Goal: Task Accomplishment & Management: Use online tool/utility

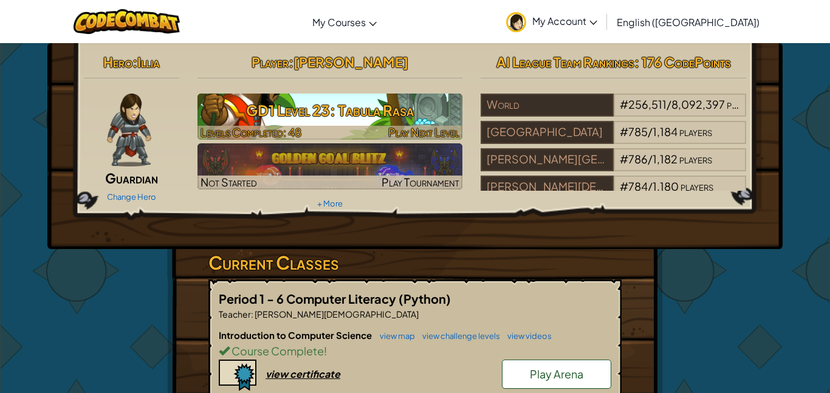
click at [391, 129] on span "Play Next Level" at bounding box center [423, 132] width 71 height 14
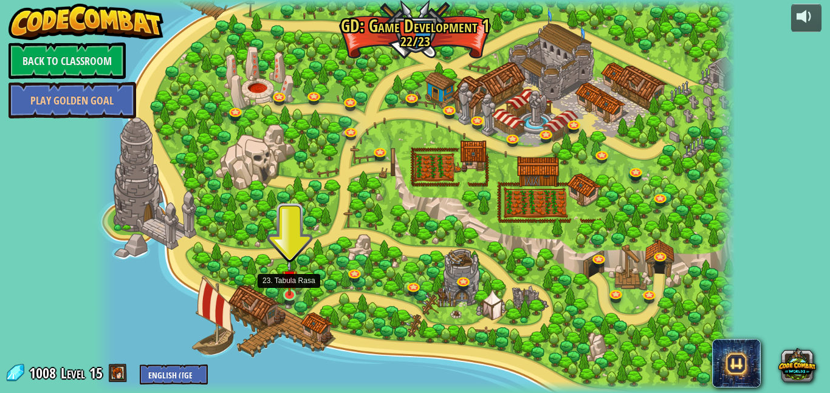
click at [288, 293] on img at bounding box center [290, 278] width 16 height 36
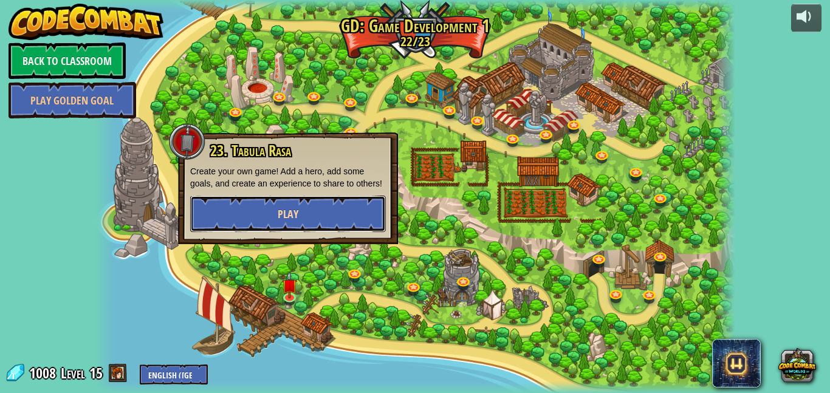
click at [309, 230] on button "Play" at bounding box center [288, 214] width 196 height 36
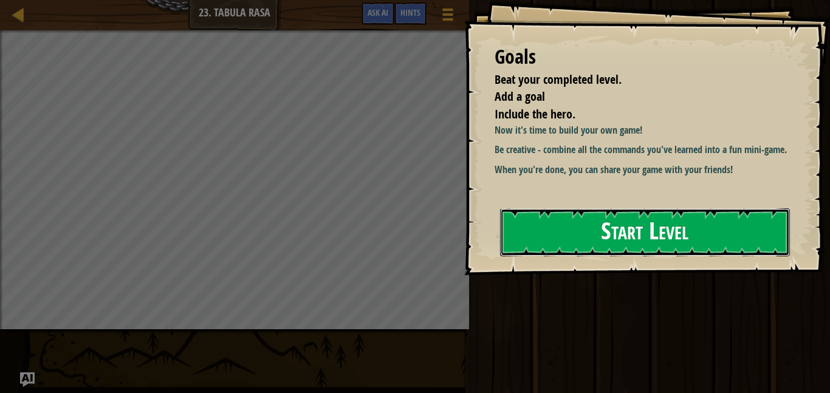
click at [529, 211] on button "Start Level" at bounding box center [645, 232] width 290 height 48
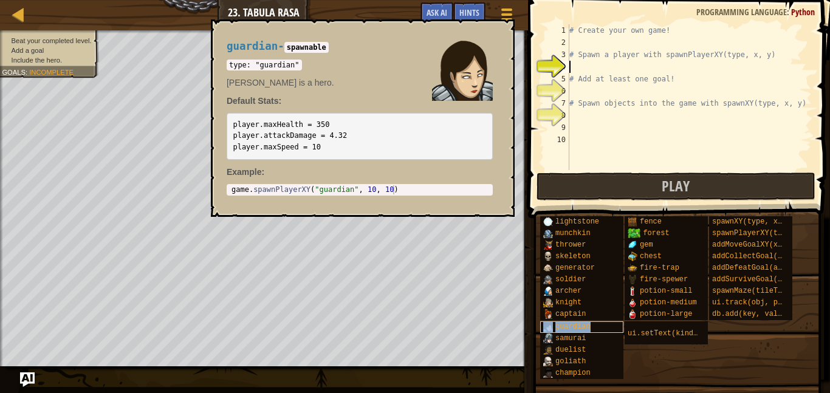
click at [568, 323] on span "guardian" at bounding box center [572, 327] width 35 height 9
type textarea "game.spawnPlayerXY("guardian", 10, 10)"
click at [397, 192] on div "game . spawnPlayerXY ( "guardian" , 10 , 10 )" at bounding box center [359, 198] width 261 height 27
drag, startPoint x: 397, startPoint y: 192, endPoint x: 338, endPoint y: 188, distance: 59.1
click at [338, 188] on div "game . spawnPlayerXY ( "guardian" , 10 , 10 )" at bounding box center [359, 198] width 261 height 27
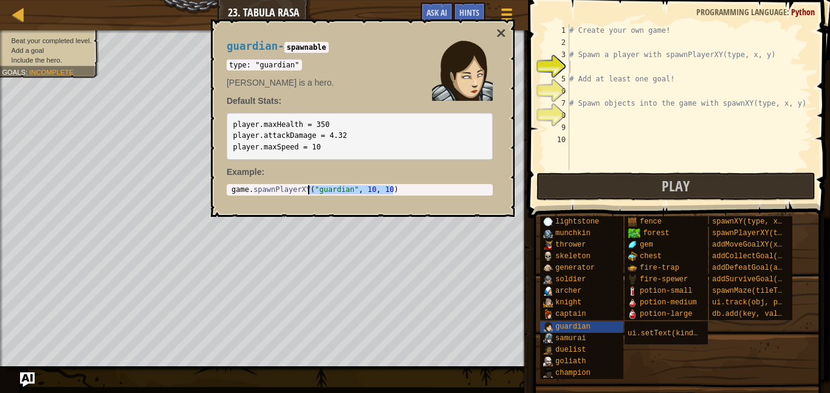
click at [434, 187] on div "game . spawnPlayerXY ( "guardian" , 10 , 10 )" at bounding box center [359, 189] width 261 height 9
drag, startPoint x: 405, startPoint y: 191, endPoint x: 273, endPoint y: 184, distance: 132.1
click at [273, 184] on div "game.spawnPlayerXY("guardian", 10, 10) 1 game . spawnPlayerXY ( "guardian" , 10…" at bounding box center [360, 190] width 266 height 12
click at [605, 61] on div "# Create your own game! # Spawn a player with spawnPlayerXY(type, x, y) # Add a…" at bounding box center [689, 109] width 245 height 170
paste textarea "game.addDefeatGoal()"
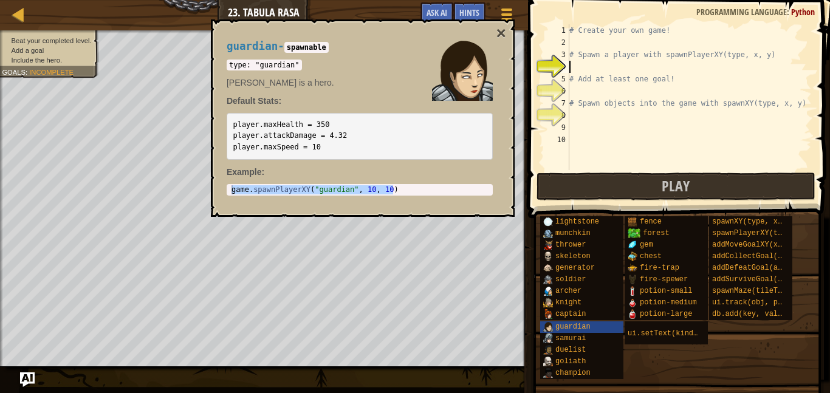
type textarea "game.addDefeatGoal()"
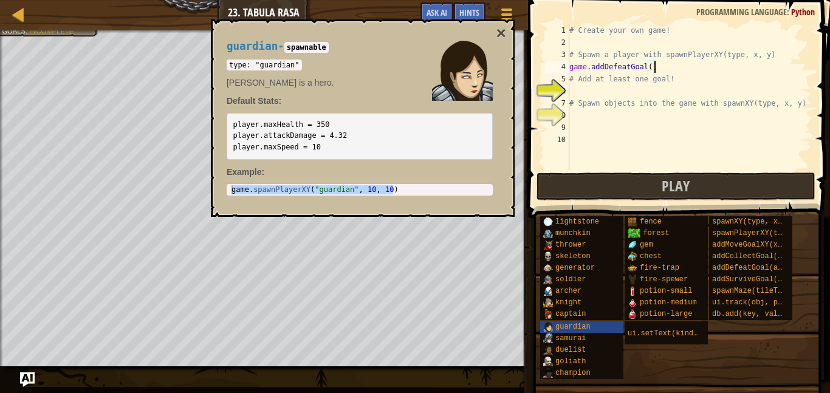
click at [585, 86] on div "# Create your own game! # Spawn a player with spawnPlayerXY(type, x, y) game . …" at bounding box center [689, 109] width 245 height 170
click at [423, 146] on pre "player.maxHealth = 350 player.attackDamage = 4.32 player.maxSpeed = 10" at bounding box center [360, 136] width 266 height 47
click at [394, 188] on div "game . spawnPlayerXY ( "guardian" , 10 , 10 )" at bounding box center [359, 189] width 261 height 9
drag, startPoint x: 393, startPoint y: 191, endPoint x: 229, endPoint y: 190, distance: 164.1
click at [229, 190] on div "game . spawnPlayerXY ( "guardian" , 10 , 10 )" at bounding box center [359, 198] width 261 height 27
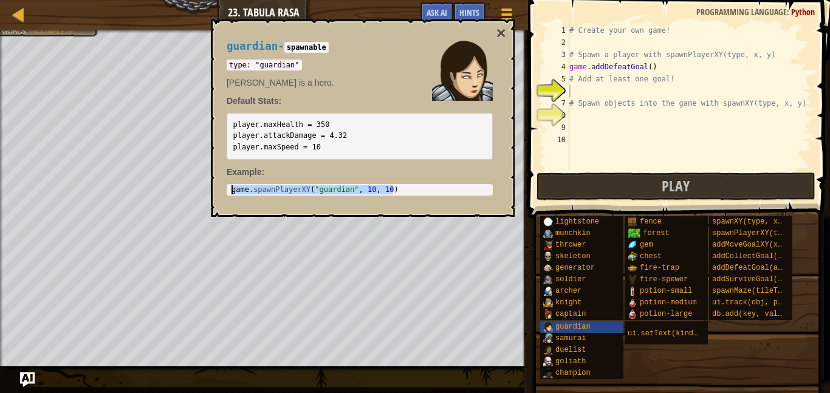
type textarea "# Add at least one goal!"
click at [625, 82] on div "# Create your own game! # Spawn a player with spawnPlayerXY(type, x, y) game . …" at bounding box center [689, 109] width 245 height 170
click at [610, 85] on div "# Create your own game! # Spawn a player with spawnPlayerXY(type, x, y) game . …" at bounding box center [689, 109] width 245 height 170
click at [577, 41] on div "# Create your own game! # Spawn a player with spawnPlayerXY(type, x, y) game . …" at bounding box center [689, 109] width 245 height 170
paste textarea "game.spawnPlayerXY("guardian", 10, 10)"
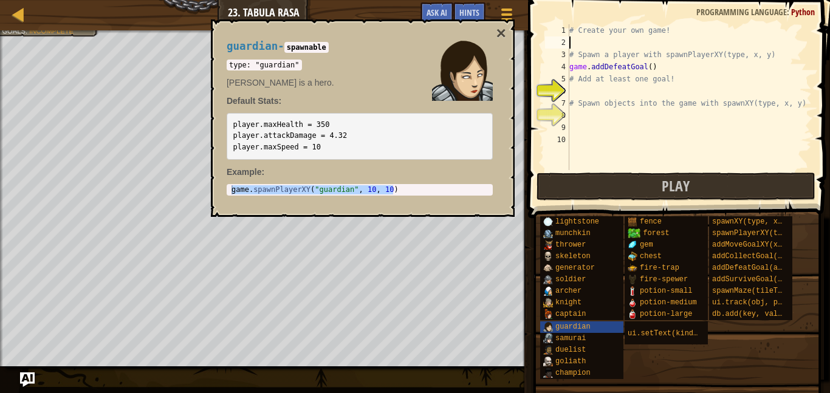
type textarea "game.spawnPlayerXY("guardian", 10, 10)"
click at [573, 92] on div "# Create your own game! game . spawnPlayerXY ( "guardian" , 10 , 10 ) # Spawn a…" at bounding box center [689, 109] width 245 height 170
click at [656, 69] on div "# Create your own game! game . spawnPlayerXY ( "guardian" , 10 , 10 ) # Spawn a…" at bounding box center [689, 109] width 245 height 170
type textarea "game.addDefeatGoal()"
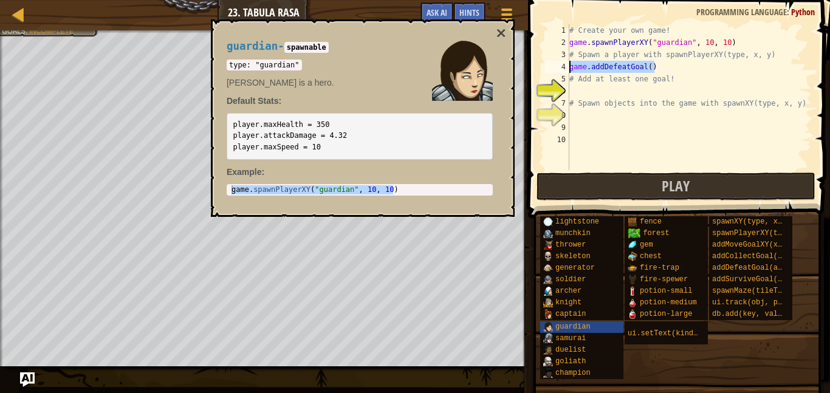
drag, startPoint x: 656, startPoint y: 69, endPoint x: 569, endPoint y: 68, distance: 87.5
click at [569, 68] on div "game.addDefeatGoal() 1 2 3 4 5 6 7 8 9 10 # Create your own game! game . spawnP…" at bounding box center [677, 97] width 269 height 146
click at [574, 88] on div "# Create your own game! game . spawnPlayerXY ( "guardian" , 10 , 10 ) # Spawn a…" at bounding box center [689, 109] width 245 height 170
paste textarea "game.addDefeatGoal()"
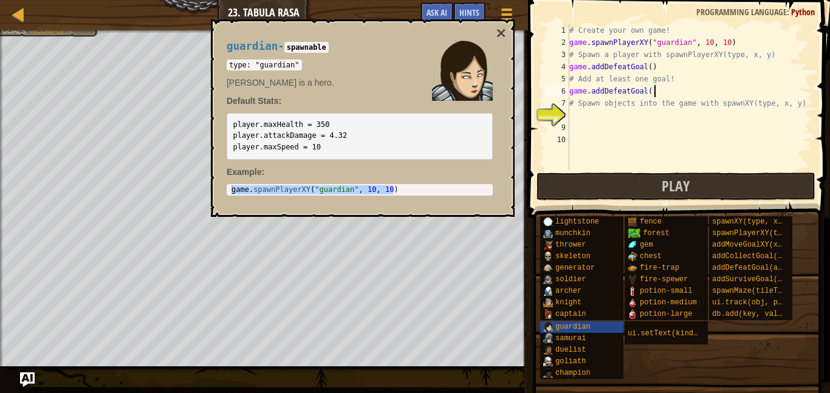
click at [654, 70] on div "# Create your own game! game . spawnPlayerXY ( "guardian" , 10 , 10 ) # Spawn a…" at bounding box center [689, 109] width 245 height 170
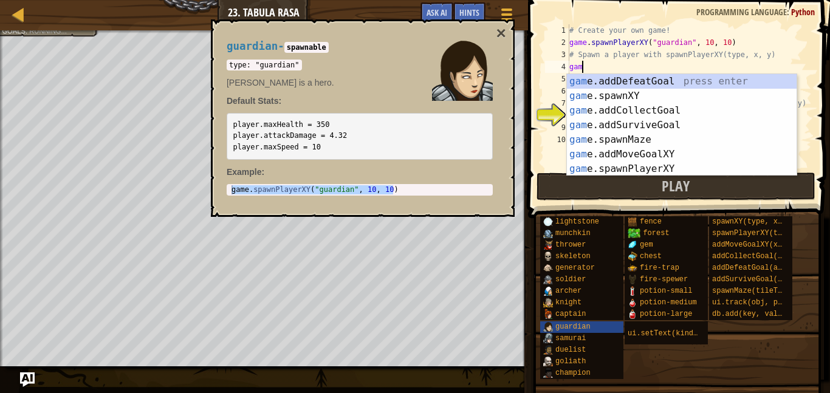
type textarea "g"
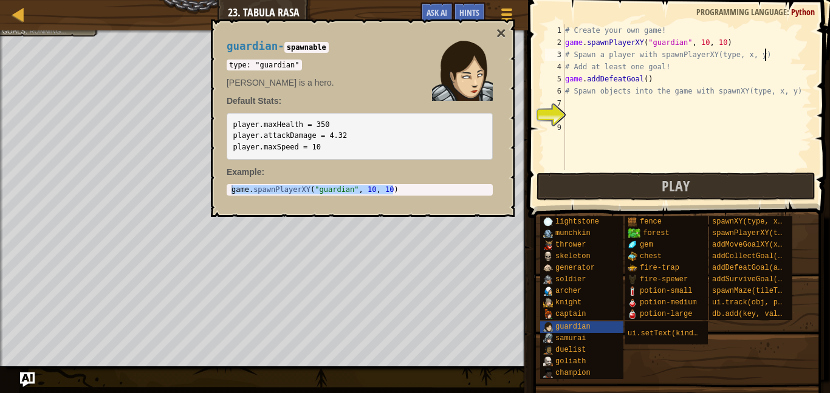
type textarea "# Spawn a player with spawnPlayerXY(type, x, y"
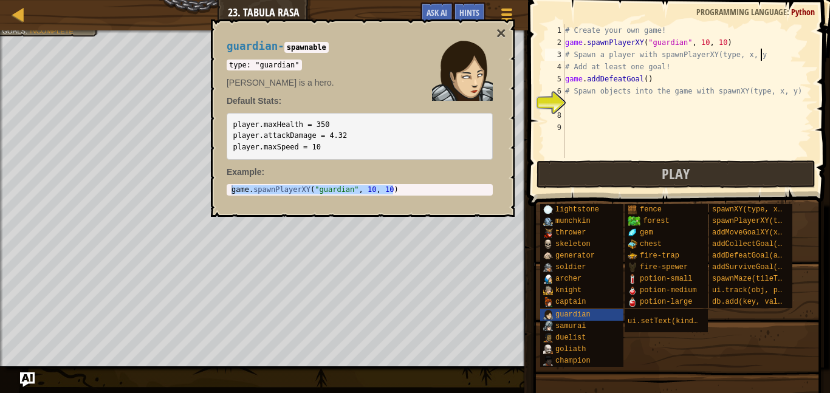
click at [574, 106] on div "# Create your own game! game . spawnPlayerXY ( "guardian" , 10 , 10 ) # Spawn a…" at bounding box center [687, 103] width 249 height 158
click at [503, 36] on button "×" at bounding box center [501, 33] width 10 height 17
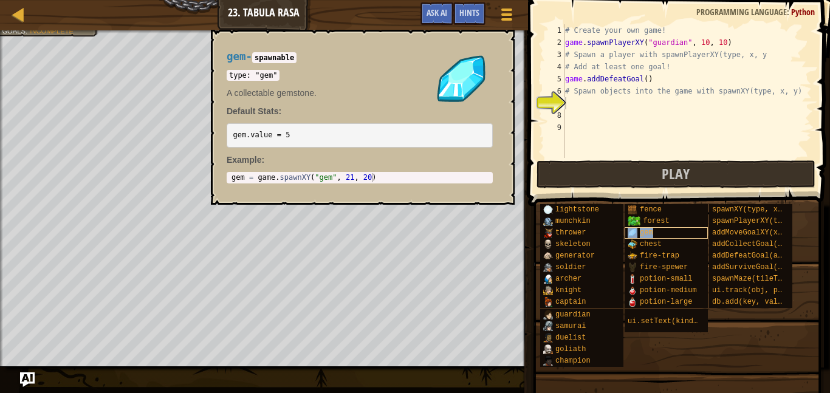
click at [648, 227] on div "gem" at bounding box center [666, 233] width 83 height 12
click at [643, 222] on span "forest" at bounding box center [656, 221] width 26 height 9
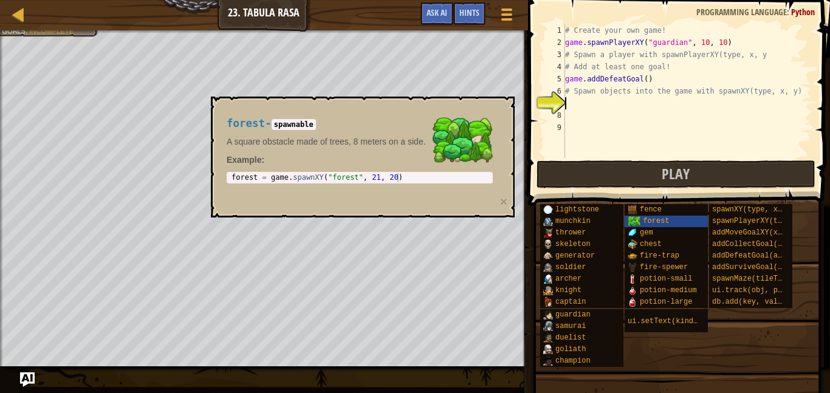
type textarea "forest = game.spawnXY("forest", 21, 20)"
click at [400, 181] on div "forest = game . spawnXY ( "forest" , 21 , 20 )" at bounding box center [359, 186] width 261 height 27
drag, startPoint x: 400, startPoint y: 181, endPoint x: 431, endPoint y: 178, distance: 31.7
click at [431, 178] on div "forest = game . spawnXY ( "forest" , 21 , 20 )" at bounding box center [359, 186] width 261 height 27
click at [431, 178] on div "forest = game . spawnXY ( "forest" , 21 , 20 )" at bounding box center [359, 177] width 261 height 9
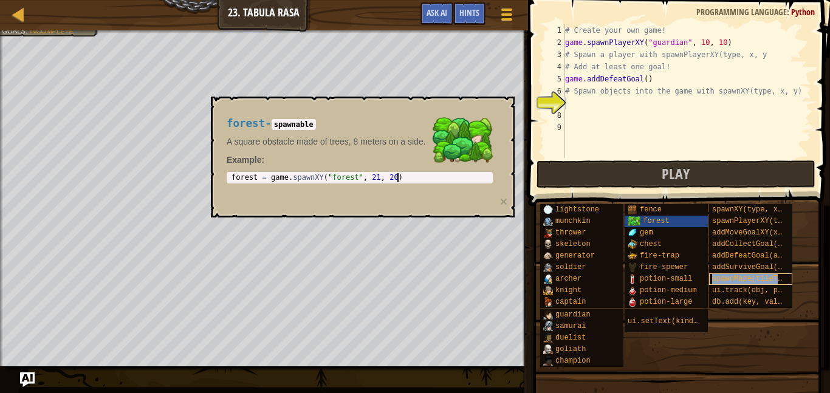
click at [758, 282] on span "spawnMaze(tileType, seed)" at bounding box center [766, 279] width 109 height 9
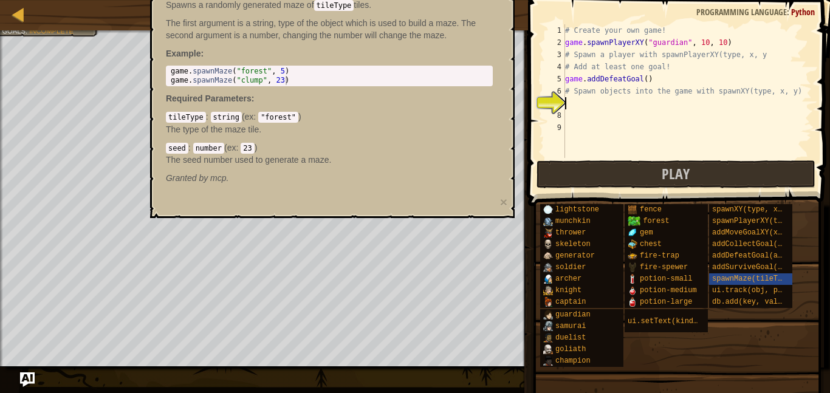
type textarea "game.spawnMaze("clump", 23)"
click at [288, 81] on div "game . spawnMaze ( "forest" , 5 ) game . spawnMaze ( "clump" , 23 )" at bounding box center [329, 85] width 322 height 36
drag, startPoint x: 288, startPoint y: 81, endPoint x: 168, endPoint y: 81, distance: 120.3
click at [168, 81] on div "game . spawnMaze ( "forest" , 5 ) game . spawnMaze ( "clump" , 23 )" at bounding box center [329, 85] width 322 height 36
click at [576, 98] on div "# Create your own game! game . spawnPlayerXY ( "guardian" , 10 , 10 ) # Spawn a…" at bounding box center [687, 103] width 249 height 158
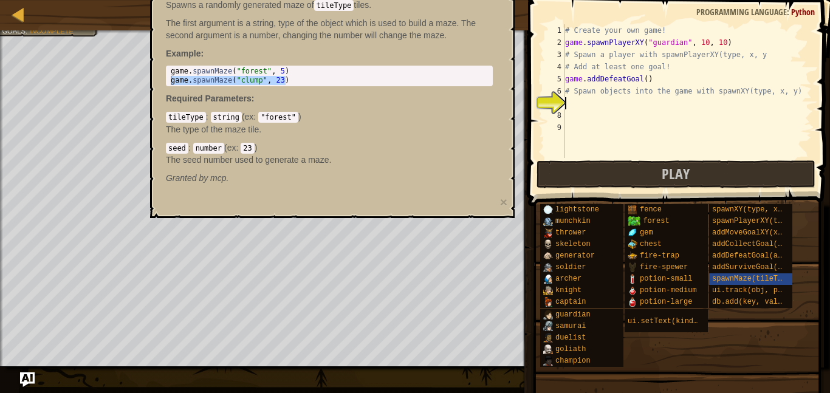
paste textarea "game.spawnMaze("clump", 23)"
type textarea "game.spawnMaze("clump", 23)"
click at [756, 280] on span "spawnMaze(tileType, seed)" at bounding box center [766, 279] width 109 height 9
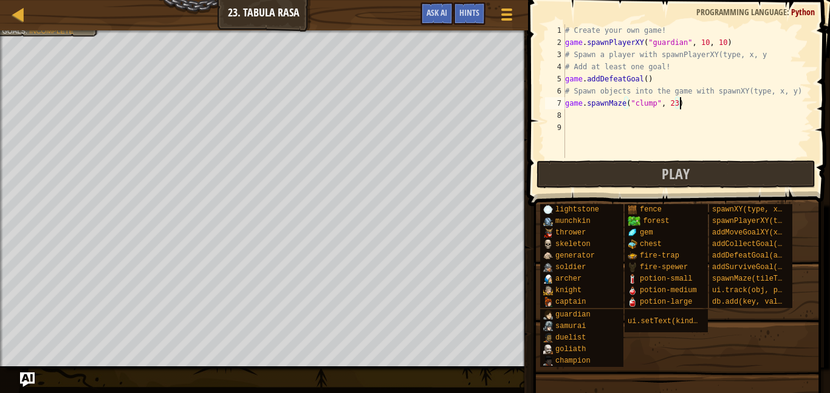
click at [678, 107] on div "# Create your own game! game . spawnPlayerXY ( "guardian" , 10 , 10 ) # Spawn a…" at bounding box center [687, 103] width 249 height 158
click at [673, 109] on div "# Create your own game! game . spawnPlayerXY ( "guardian" , 10 , 10 ) # Spawn a…" at bounding box center [687, 103] width 249 height 158
click at [676, 106] on div "# Create your own game! game . spawnPlayerXY ( "guardian" , 10 , 10 ) # Spawn a…" at bounding box center [687, 103] width 249 height 158
type textarea "game.spawnMaze("clump", 66666)"
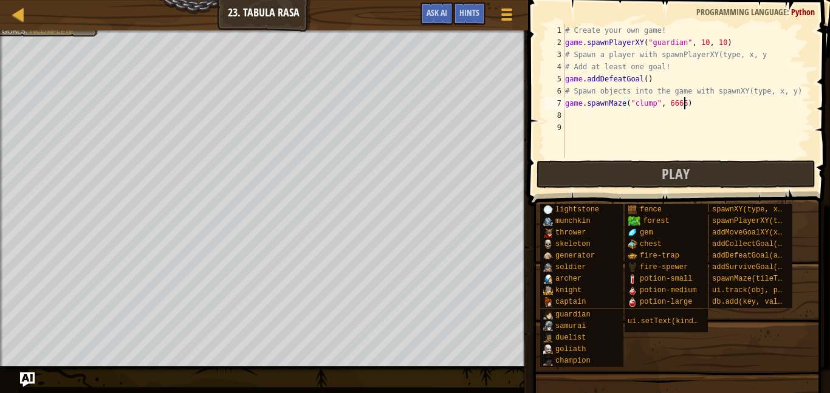
scroll to position [5, 18]
click at [580, 123] on div "# Create your own game! game . spawnPlayerXY ( "guardian" , 10 , 10 ) # Spawn a…" at bounding box center [687, 103] width 249 height 158
click at [568, 118] on div "# Create your own game! game . spawnPlayerXY ( "guardian" , 10 , 10 ) # Spawn a…" at bounding box center [687, 103] width 249 height 158
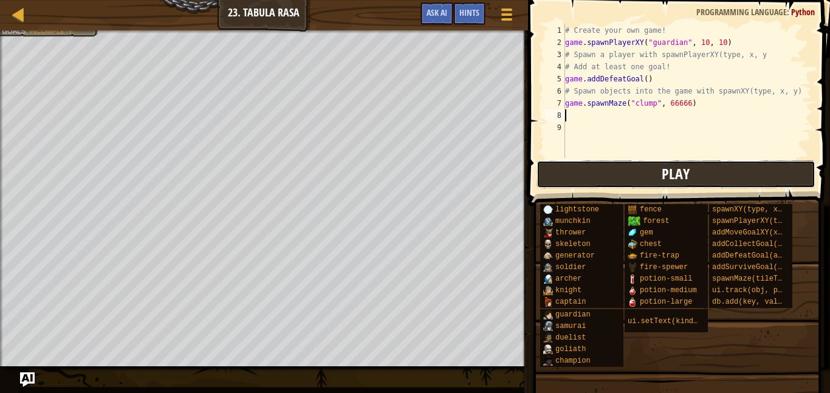
click at [603, 170] on button "Play" at bounding box center [676, 174] width 279 height 28
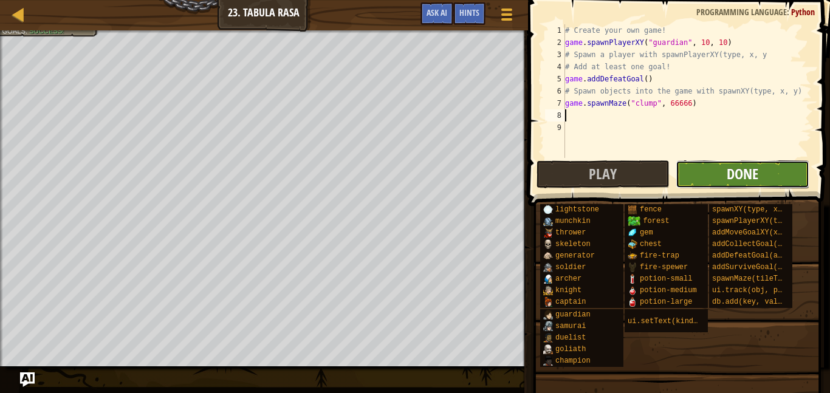
click at [737, 180] on span "Done" at bounding box center [743, 173] width 32 height 19
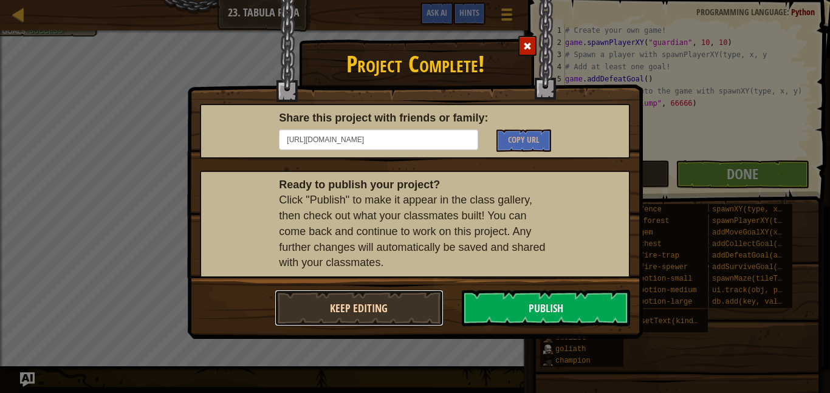
click at [385, 304] on button "Keep Editing" at bounding box center [359, 308] width 169 height 36
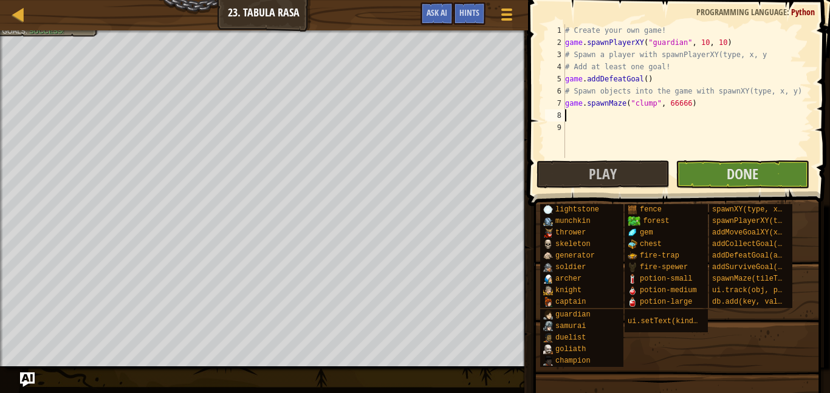
click at [596, 119] on div "# Create your own game! game . spawnPlayerXY ( "guardian" , 10 , 10 ) # Spawn a…" at bounding box center [687, 103] width 249 height 158
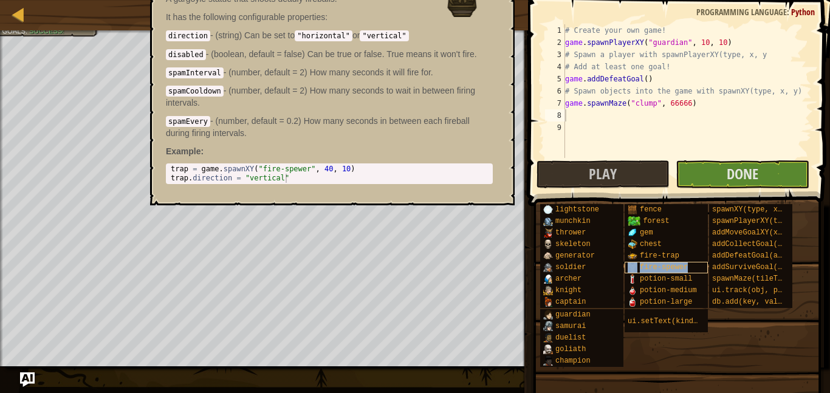
click at [651, 266] on span "fire-spewer" at bounding box center [664, 267] width 48 height 9
type textarea "trap = game.spawnXY("fire-spewer", 40, 10)"
click at [350, 170] on div "trap = game . spawnXY ( "fire-spewer" , 40 , 10 ) trap . direction = "vertical"" at bounding box center [329, 183] width 322 height 36
click at [657, 266] on span "fire-spewer" at bounding box center [664, 267] width 48 height 9
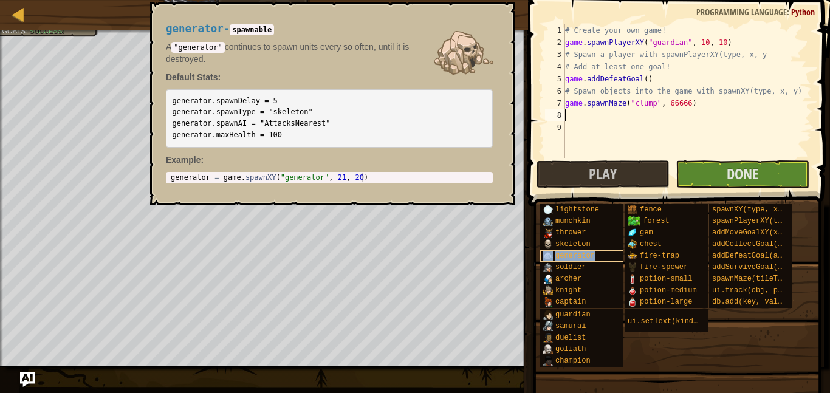
click at [586, 255] on span "generator" at bounding box center [574, 256] width 39 height 9
type textarea "generator = game.spawnXY("generator", 21, 20)"
click at [383, 182] on div "generator = game . spawnXY ( "generator" , 21 , 20 )" at bounding box center [329, 186] width 322 height 27
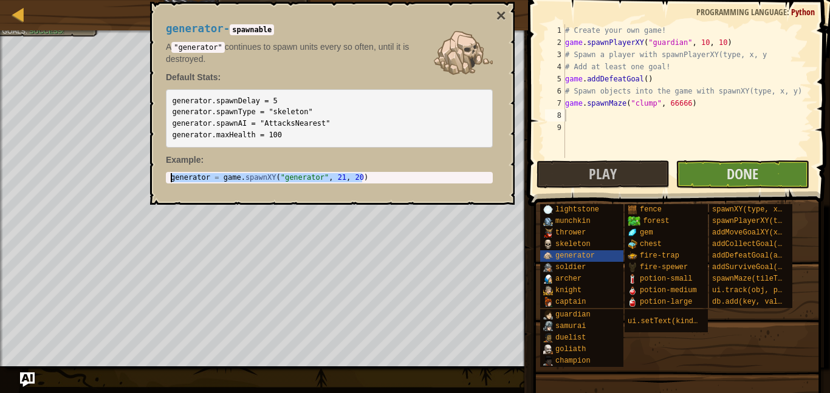
drag, startPoint x: 383, startPoint y: 182, endPoint x: 167, endPoint y: 177, distance: 216.4
click at [167, 177] on div "generator = game.spawnXY("generator", 21, 20) 1 generator = game . spawnXY ( "g…" at bounding box center [329, 178] width 327 height 12
click at [569, 110] on div "# Create your own game! game . spawnPlayerXY ( "guardian" , 10 , 10 ) # Spawn a…" at bounding box center [687, 103] width 249 height 158
paste textarea "generator = game.spawnXY("generator", 21, 20)"
type textarea "generator = game.spawnXY("generator", 21, 20)"
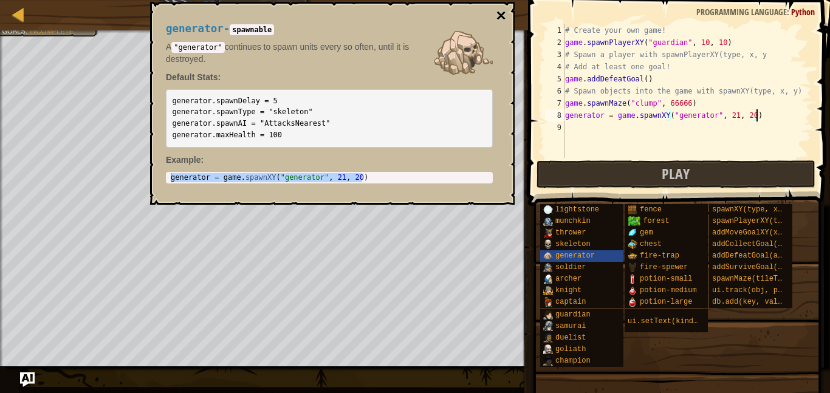
click at [501, 7] on button "×" at bounding box center [501, 15] width 10 height 17
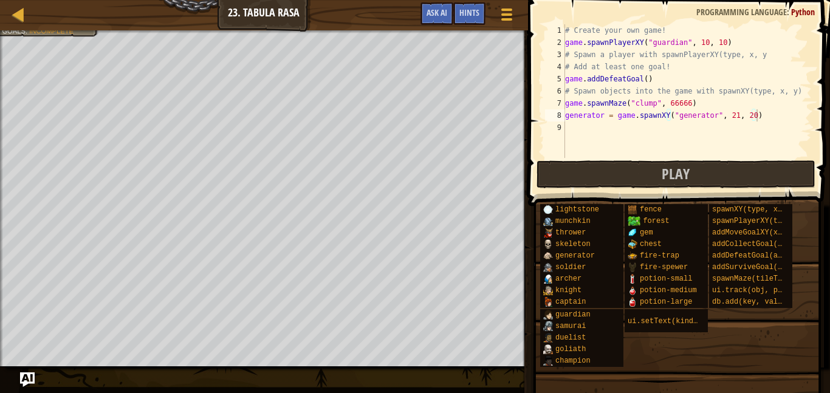
click at [730, 122] on div "# Create your own game! game . spawnPlayerXY ( "guardian" , 10 , 10 ) # Spawn a…" at bounding box center [687, 103] width 249 height 158
click at [732, 114] on div "# Create your own game! game . spawnPlayerXY ( "guardian" , 10 , 10 ) # Spawn a…" at bounding box center [687, 103] width 249 height 158
click at [733, 117] on div "# Create your own game! game . spawnPlayerXY ( "guardian" , 10 , 10 ) # Spawn a…" at bounding box center [687, 103] width 249 height 158
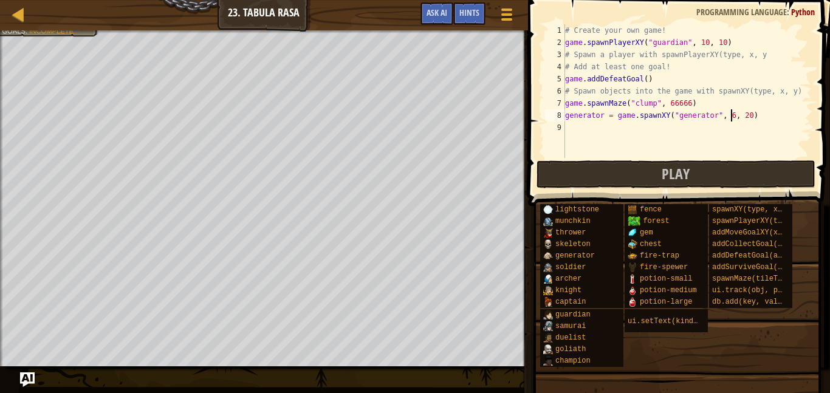
type textarea "generator = game.spawnXY("generator", 61, 20)"
click at [749, 122] on div "# Create your own game! game . spawnPlayerXY ( "guardian" , 10 , 10 ) # Spawn a…" at bounding box center [687, 103] width 249 height 158
click at [748, 115] on div "# Create your own game! game . spawnPlayerXY ( "guardian" , 10 , 10 ) # Spawn a…" at bounding box center [687, 103] width 249 height 158
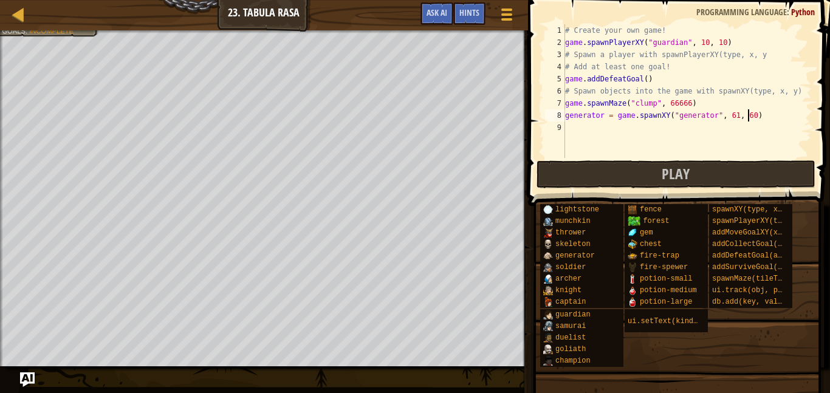
click at [732, 119] on div "# Create your own game! game . spawnPlayerXY ( "guardian" , 10 , 10 ) # Spawn a…" at bounding box center [687, 103] width 249 height 158
click at [735, 118] on div "# Create your own game! game . spawnPlayerXY ( "guardian" , 10 , 10 ) # Spawn a…" at bounding box center [687, 103] width 249 height 158
type textarea "generator = game.spawnXY("generator", 60, 60)"
click at [676, 163] on button "Play" at bounding box center [676, 174] width 279 height 28
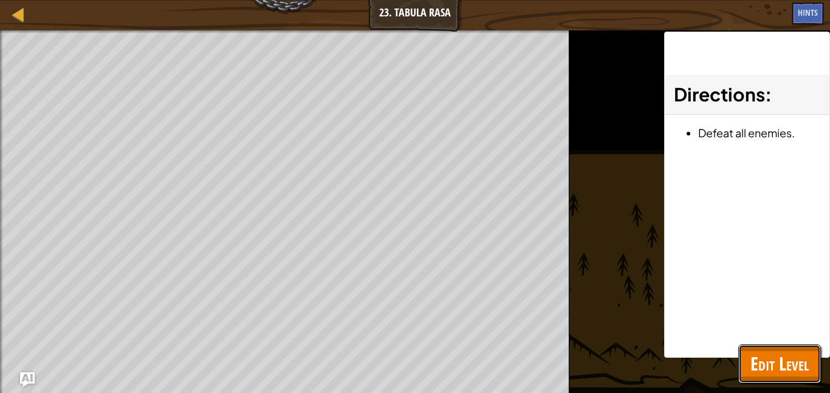
click at [806, 362] on span "Edit Level" at bounding box center [779, 363] width 58 height 25
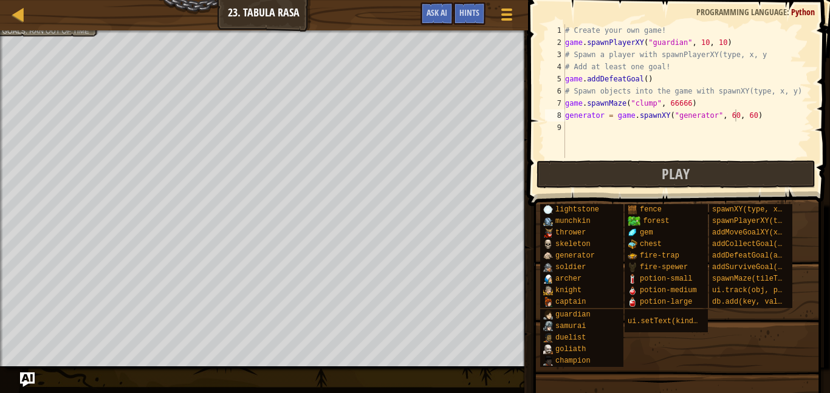
click at [756, 118] on div "# Create your own game! game . spawnPlayerXY ( "guardian" , 10 , 10 ) # Spawn a…" at bounding box center [687, 103] width 249 height 158
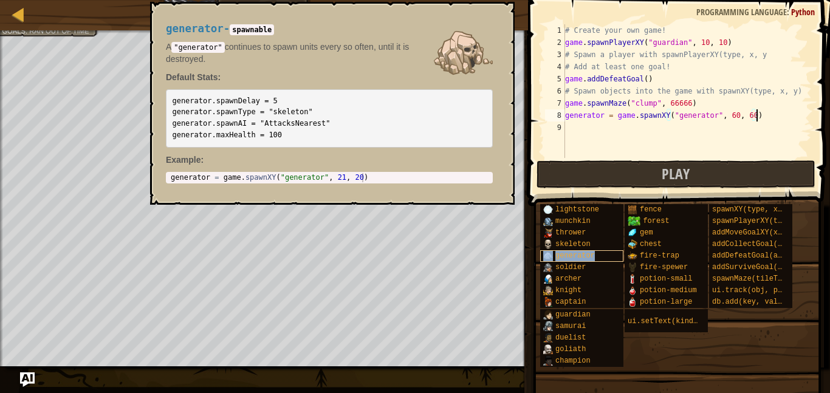
click at [555, 256] on span "generator" at bounding box center [574, 256] width 39 height 9
click at [309, 113] on pre "generator.spawnDelay = 5 generator.spawnType = "skeleton" generator.spawnAI = "…" at bounding box center [329, 118] width 327 height 58
click at [312, 109] on pre "generator.spawnDelay = 5 generator.spawnType = "skeleton" generator.spawnAI = "…" at bounding box center [329, 118] width 327 height 58
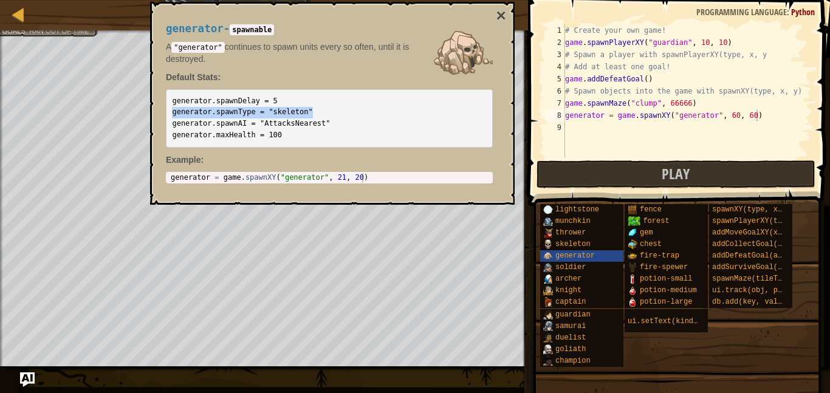
drag, startPoint x: 307, startPoint y: 112, endPoint x: 168, endPoint y: 111, distance: 138.6
click at [168, 111] on pre "generator.spawnDelay = 5 generator.spawnType = "skeleton" generator.spawnAI = "…" at bounding box center [329, 118] width 327 height 58
copy code "generator.spawnType = "skeleton""
click at [566, 126] on div "# Create your own game! game . spawnPlayerXY ( "guardian" , 10 , 10 ) # Spawn a…" at bounding box center [687, 103] width 249 height 158
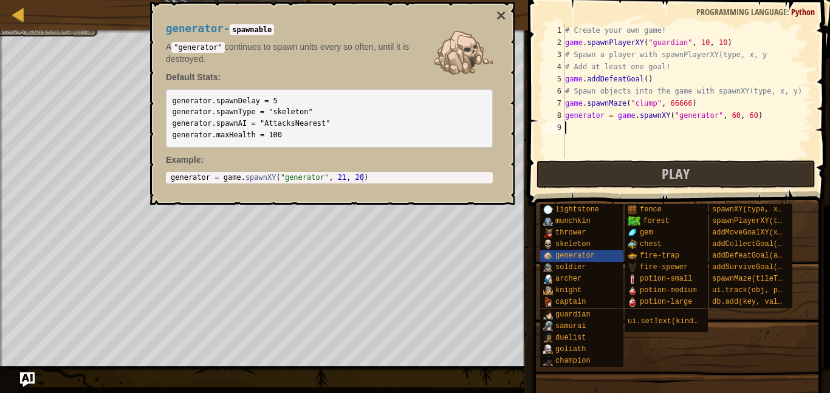
paste textarea "generator.spawnType = "skeleton""
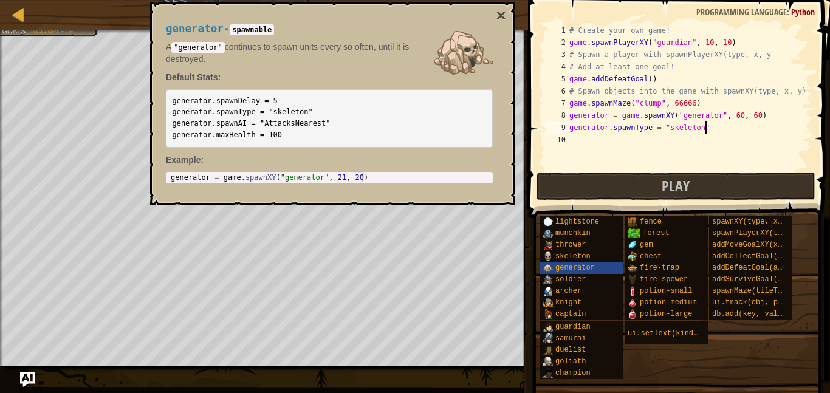
click at [748, 126] on div "# Create your own game! game . spawnPlayerXY ( "guardian" , 10 , 10 ) # Spawn a…" at bounding box center [689, 109] width 245 height 170
click at [701, 132] on div "# Create your own game! game . spawnPlayerXY ( "guardian" , 10 , 10 ) # Spawn a…" at bounding box center [689, 109] width 245 height 170
type textarea "generator.spawnType = "munchkin""
click at [497, 16] on button "×" at bounding box center [501, 15] width 10 height 17
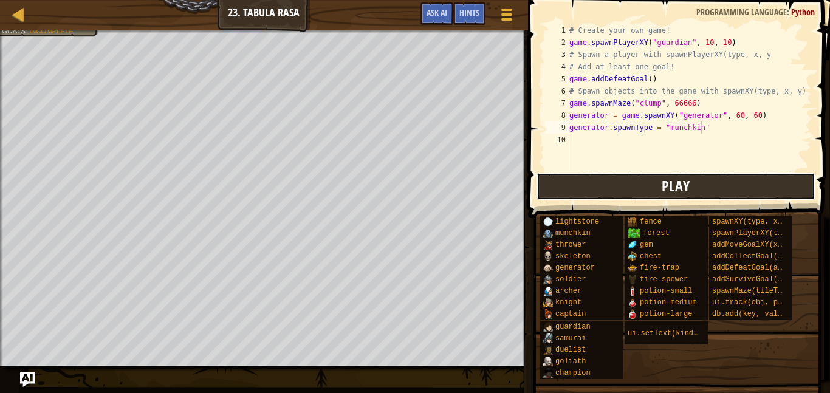
click at [656, 186] on button "Play" at bounding box center [676, 187] width 279 height 28
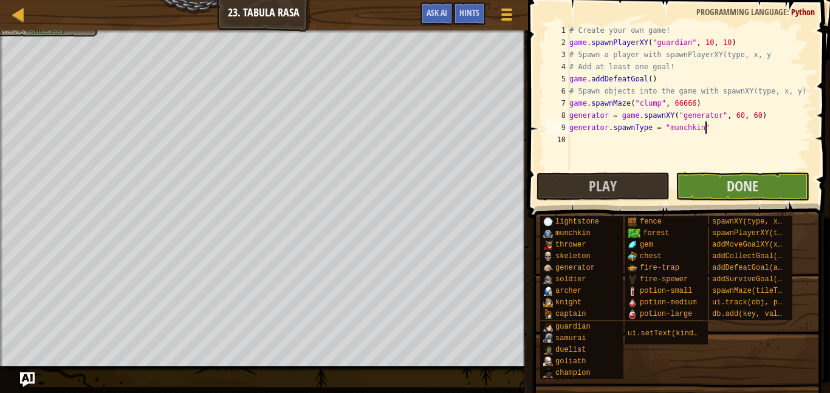
click at [705, 127] on div "# Create your own game! game . spawnPlayerXY ( "guardian" , 10 , 10 ) # Spawn a…" at bounding box center [689, 109] width 245 height 170
click at [578, 139] on div "# Create your own game! game . spawnPlayerXY ( "guardian" , 10 , 10 ) # Spawn a…" at bounding box center [689, 109] width 245 height 170
click at [693, 108] on div "# Create your own game! game . spawnPlayerXY ( "guardian" , 10 , 10 ) # Spawn a…" at bounding box center [689, 109] width 245 height 170
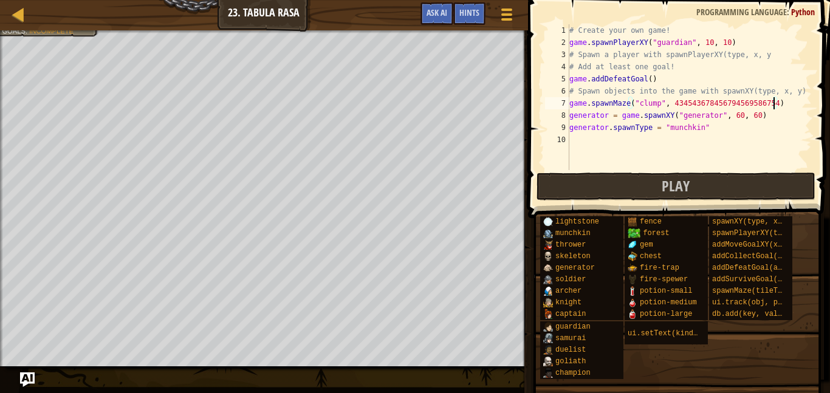
click at [658, 104] on div "# Create your own game! game . spawnPlayerXY ( "guardian" , 10 , 10 ) # Spawn a…" at bounding box center [689, 109] width 245 height 170
type textarea "game.spawnMaze("forest", 434543678456794569586754)"
click at [582, 146] on div "# Create your own game! game . spawnPlayerXY ( "guardian" , 10 , 10 ) # Spawn a…" at bounding box center [689, 109] width 245 height 170
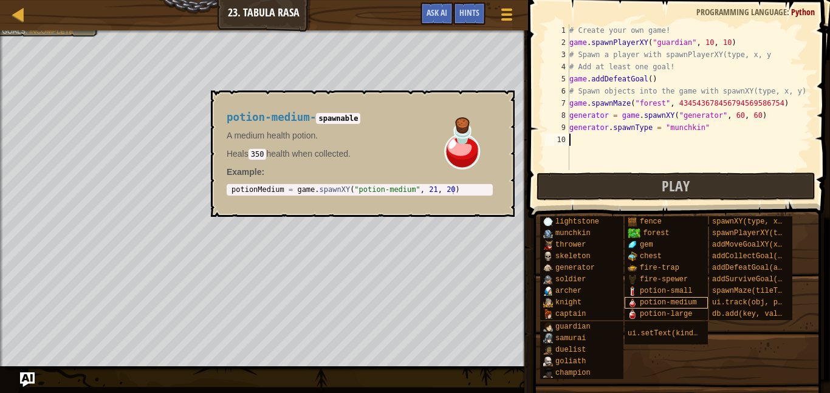
click at [635, 298] on img at bounding box center [633, 303] width 10 height 10
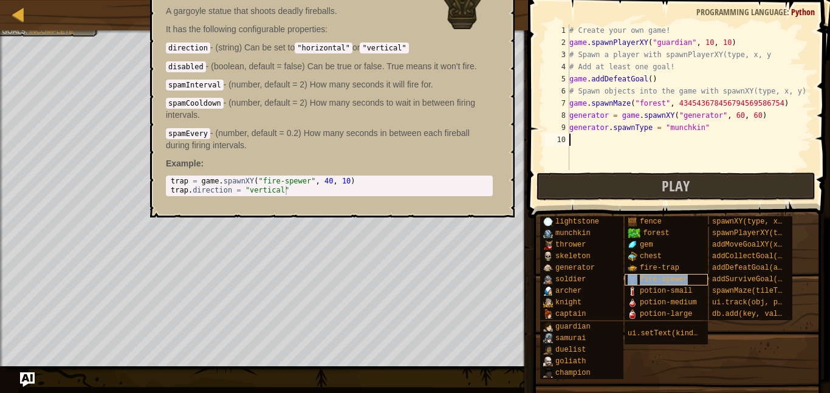
click at [641, 278] on span "fire-spewer" at bounding box center [664, 279] width 48 height 9
click at [291, 188] on div "trap = game . spawnXY ( "fire-spewer" , 40 , 10 ) trap . direction = "vertical"" at bounding box center [329, 195] width 322 height 36
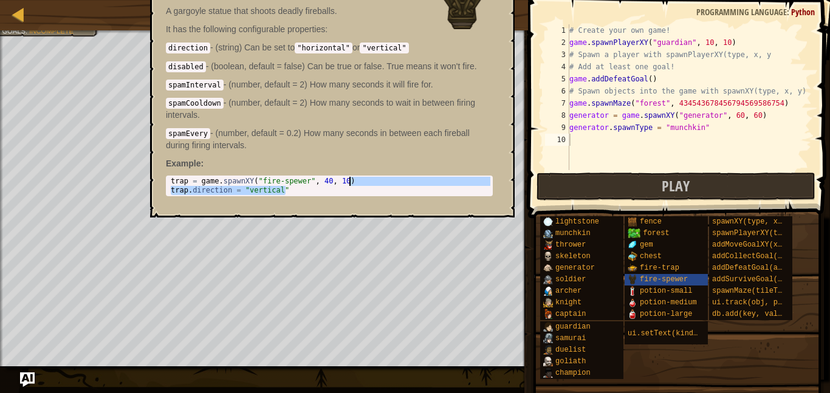
drag, startPoint x: 291, startPoint y: 188, endPoint x: 363, endPoint y: 181, distance: 72.7
click at [363, 181] on div "trap = game . spawnXY ( "fire-spewer" , 40 , 10 ) trap . direction = "vertical"" at bounding box center [329, 195] width 322 height 36
click at [363, 181] on div "trap = game . spawnXY ( "fire-spewer" , 40 , 10 ) trap . direction = "vertical"" at bounding box center [329, 186] width 322 height 18
type textarea "trap = game.spawnXY("fire-spewer", 40, 10)"
click at [352, 180] on div "trap = game . spawnXY ( "fire-spewer" , 40 , 10 ) trap . direction = "vertical"" at bounding box center [329, 195] width 322 height 36
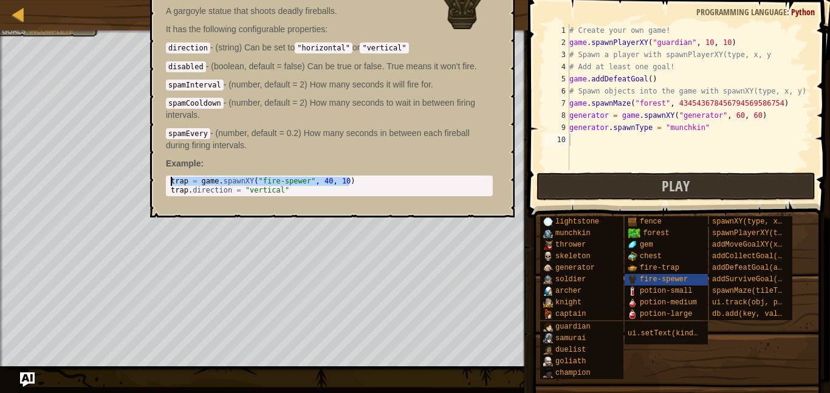
drag, startPoint x: 352, startPoint y: 180, endPoint x: 170, endPoint y: 183, distance: 182.9
click at [170, 183] on div "trap = game . spawnXY ( "fire-spewer" , 40 , 10 ) trap . direction = "vertical"" at bounding box center [329, 195] width 322 height 36
click at [582, 141] on div "# Create your own game! game . spawnPlayerXY ( "guardian" , 10 , 10 ) # Spawn a…" at bounding box center [689, 109] width 245 height 170
paste textarea "trap = game.spawnXY("fire-spewer", 40, 10)"
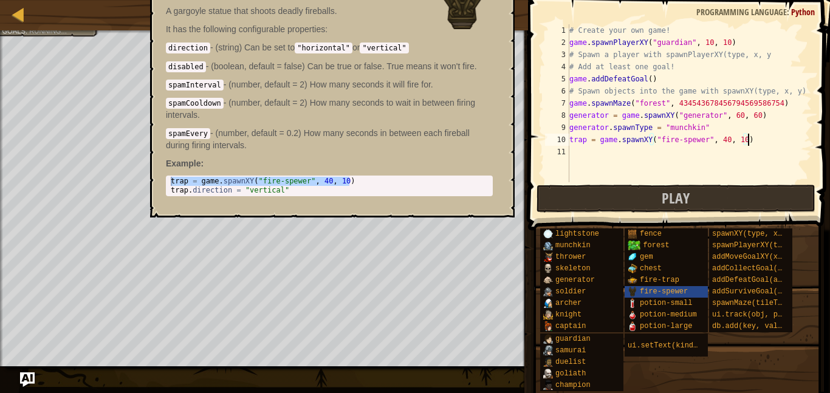
click at [582, 141] on div "# Create your own game! game . spawnPlayerXY ( "guardian" , 10 , 10 ) # Spawn a…" at bounding box center [689, 115] width 245 height 182
click at [653, 291] on span "fire-spewer" at bounding box center [664, 291] width 48 height 9
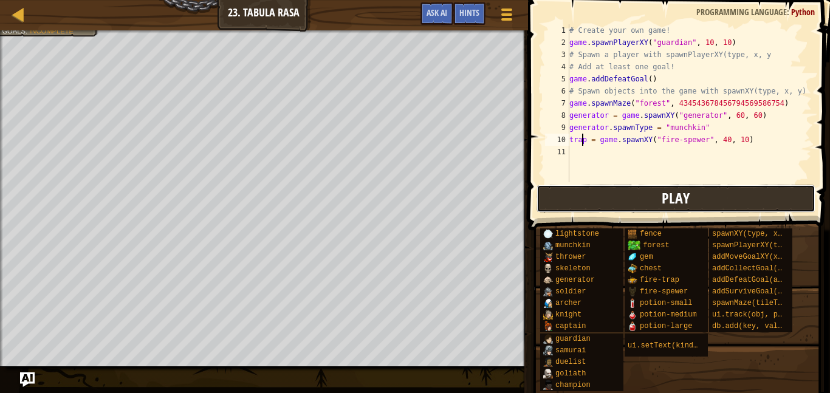
click at [550, 192] on button "Play" at bounding box center [676, 199] width 279 height 28
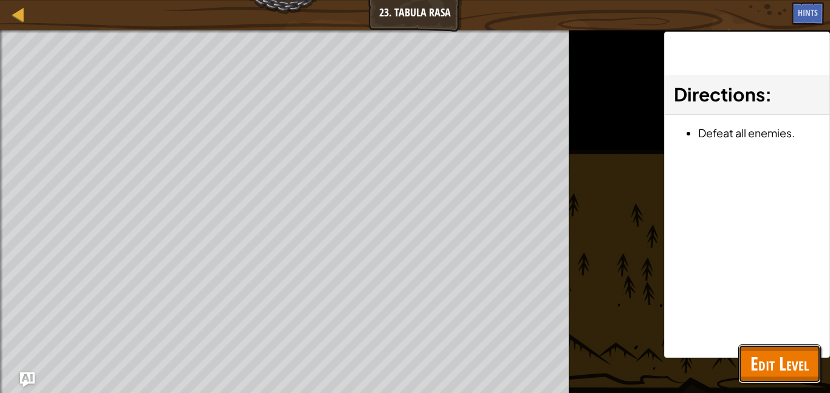
click at [780, 354] on span "Edit Level" at bounding box center [779, 363] width 58 height 25
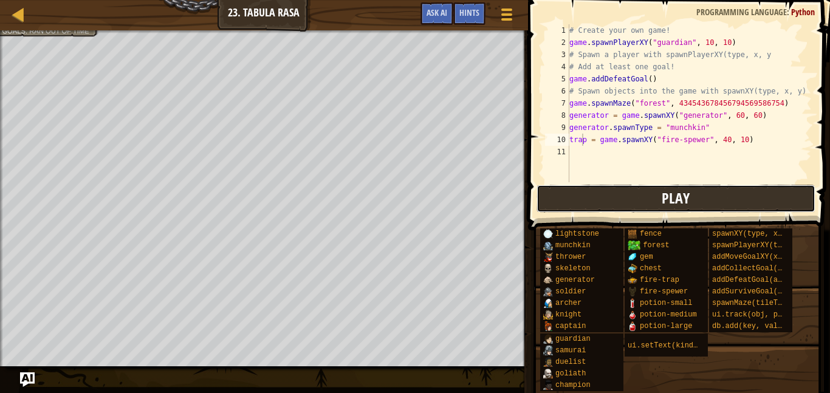
click at [630, 210] on button "Play" at bounding box center [676, 199] width 279 height 28
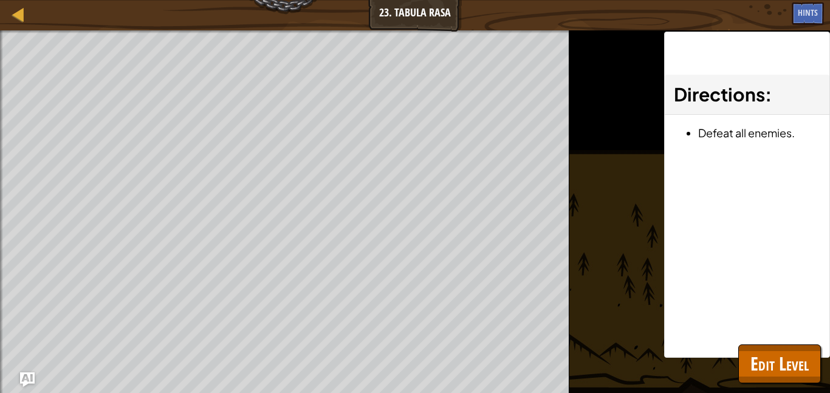
click at [779, 341] on div "Directions : Defeat all enemies." at bounding box center [747, 195] width 166 height 326
click at [775, 357] on span "Edit Level" at bounding box center [779, 363] width 58 height 25
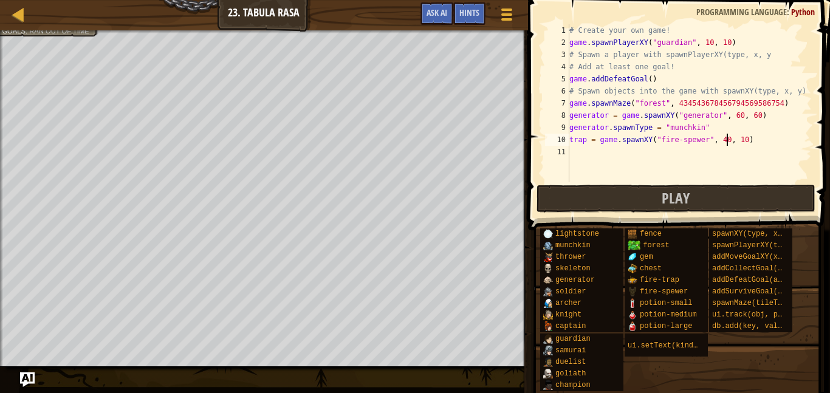
click at [726, 143] on div "# Create your own game! game . spawnPlayerXY ( "guardian" , 10 , 10 ) # Spawn a…" at bounding box center [689, 115] width 245 height 182
click at [738, 144] on div "# Create your own game! game . spawnPlayerXY ( "guardian" , 10 , 10 ) # Spawn a…" at bounding box center [689, 115] width 245 height 182
type textarea "trap = game.spawnXY("fire-spewer", 50, 50)"
